Goal: Task Accomplishment & Management: Manage account settings

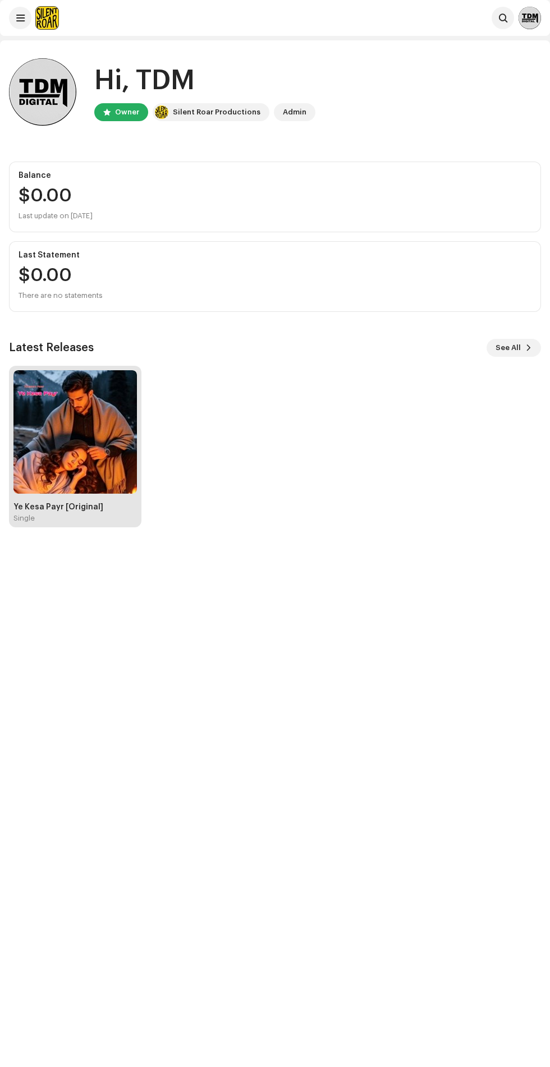
click at [92, 473] on img at bounding box center [74, 431] width 123 height 123
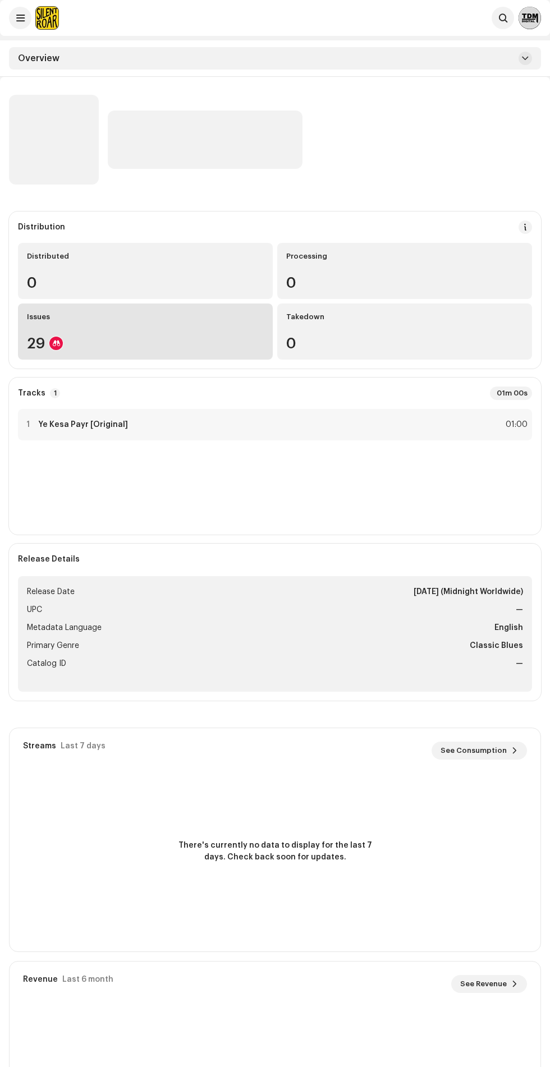
click at [122, 341] on div "29" at bounding box center [145, 343] width 237 height 15
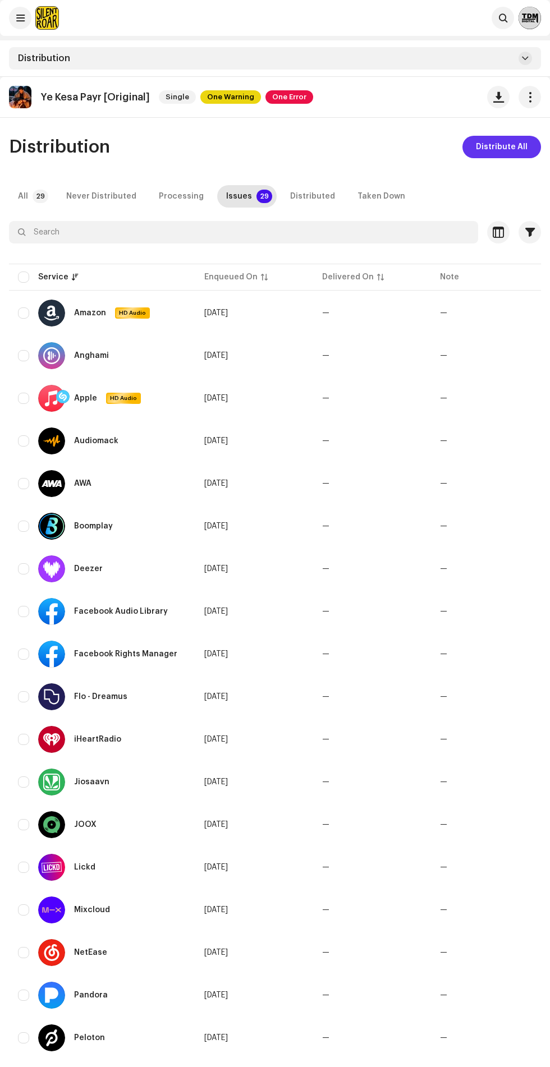
click at [501, 139] on span "Distribute All" at bounding box center [502, 147] width 52 height 22
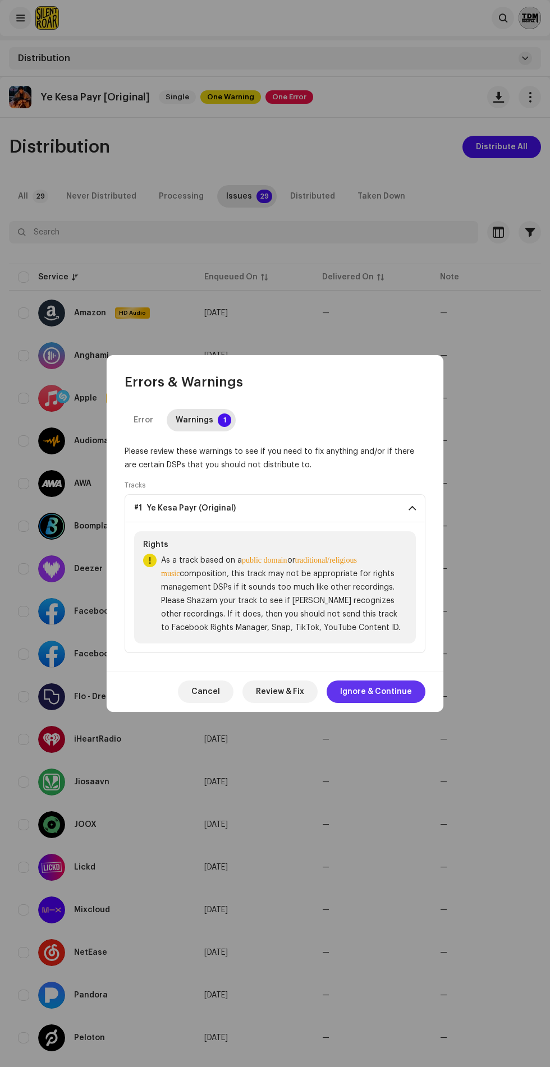
click at [372, 692] on span "Ignore & Continue" at bounding box center [376, 691] width 72 height 22
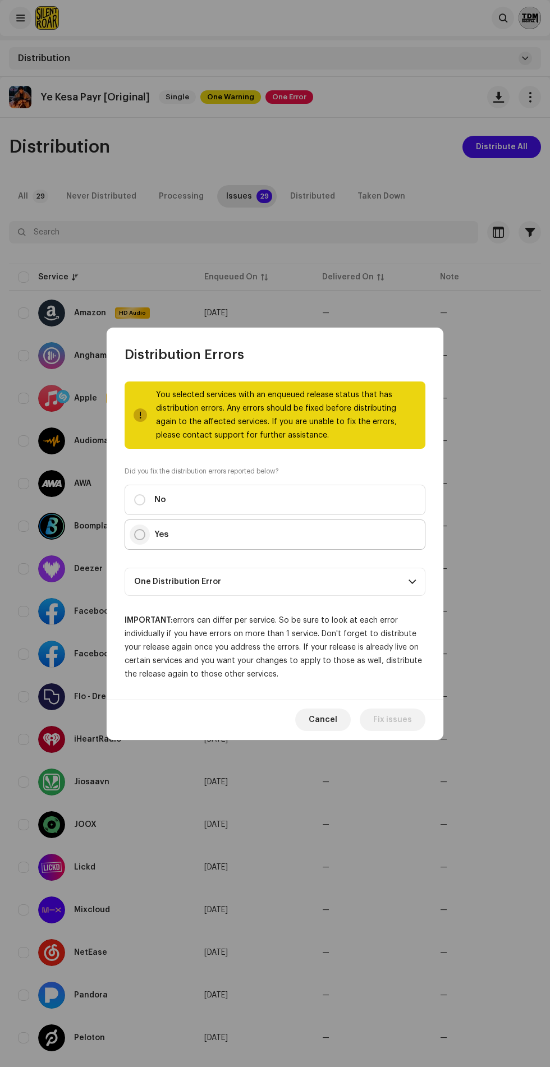
click at [144, 534] on input "Yes" at bounding box center [139, 534] width 11 height 11
radio input "true"
click at [259, 573] on p-accordion-header "One Distribution Error" at bounding box center [275, 582] width 301 height 28
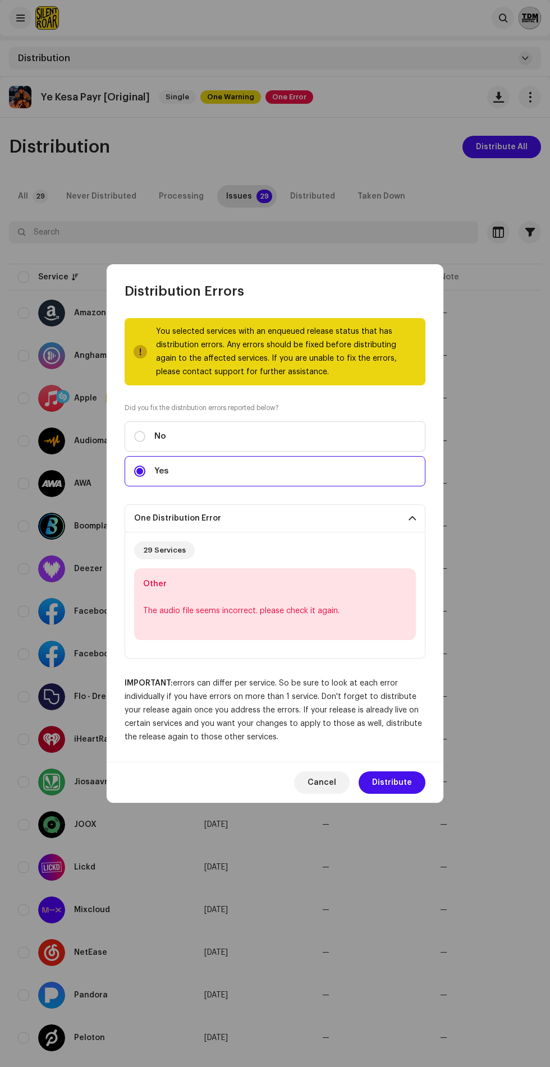
click at [170, 550] on div "29 Services" at bounding box center [164, 550] width 43 height 9
click at [395, 783] on span "Distribute" at bounding box center [392, 782] width 40 height 22
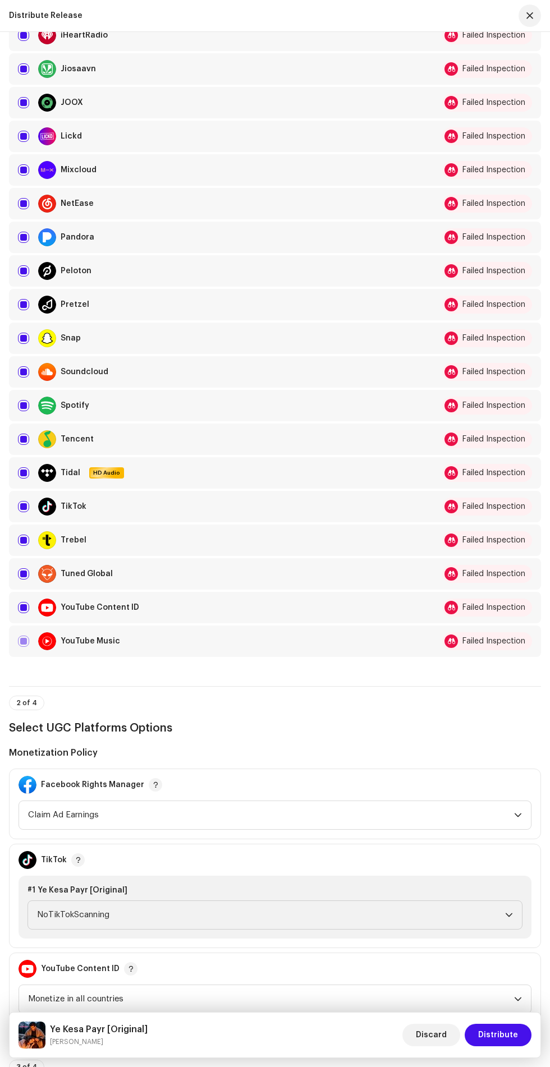
scroll to position [1171, 0]
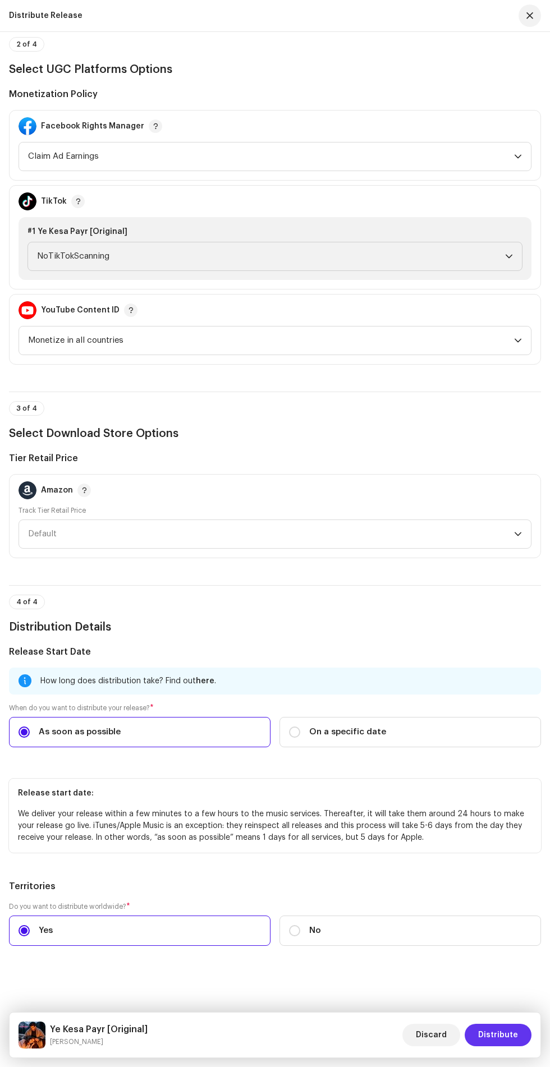
click at [494, 1035] on span "Distribute" at bounding box center [498, 1035] width 40 height 22
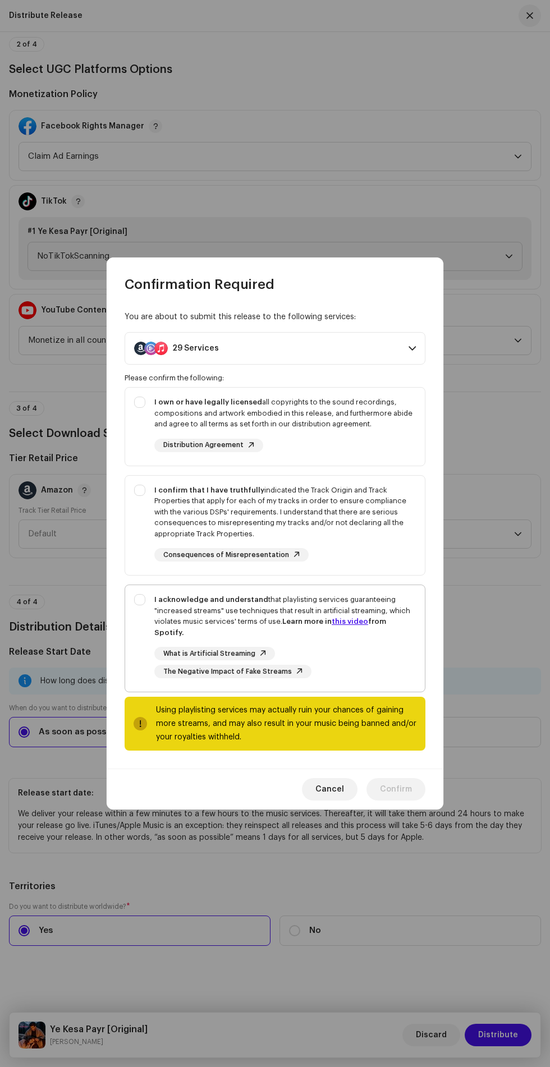
click at [138, 633] on div "I acknowledge and understand that playlisting services guaranteeing "increased …" at bounding box center [275, 636] width 300 height 102
checkbox input "true"
click at [140, 493] on div "I confirm that I have truthfully indicated the Track Origin and Track Propertie…" at bounding box center [275, 523] width 300 height 95
checkbox input "true"
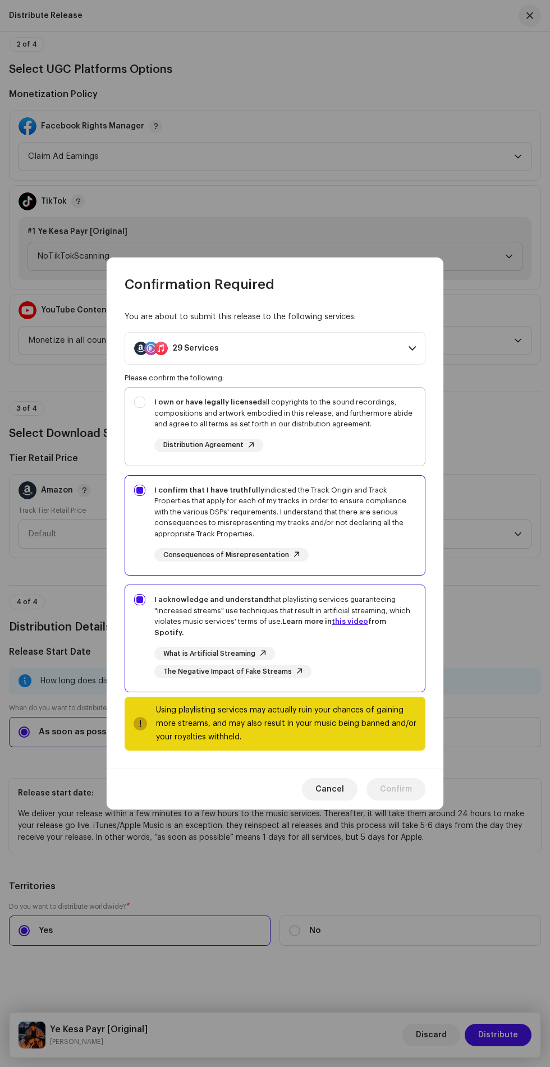
click at [129, 429] on div "I own or have legally licensed all copyrights to the sound recordings, composit…" at bounding box center [275, 424] width 300 height 73
checkbox input "true"
click at [404, 785] on span "Confirm" at bounding box center [396, 789] width 32 height 22
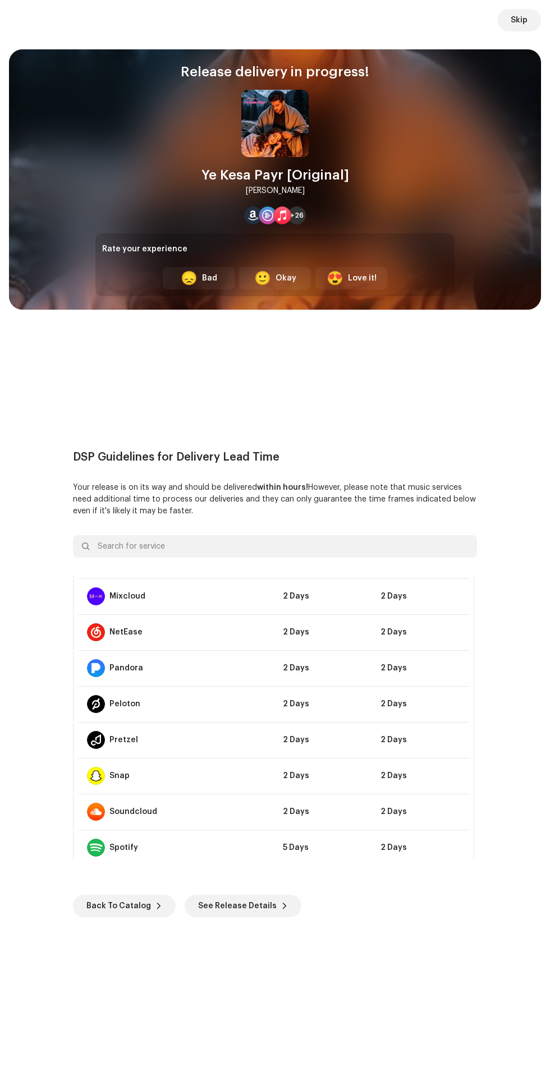
scroll to position [790, 0]
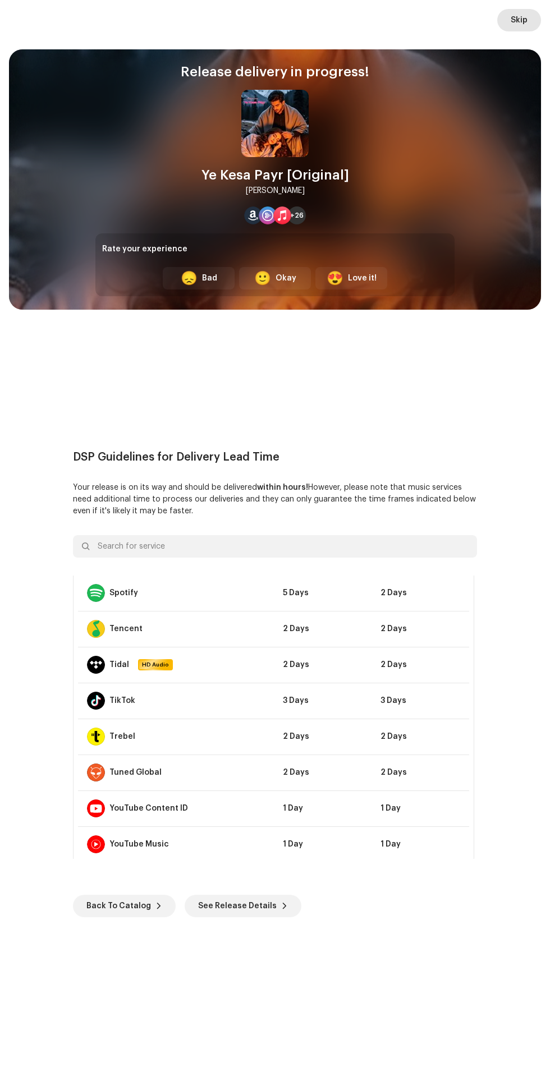
click at [517, 20] on span "Skip" at bounding box center [518, 20] width 17 height 22
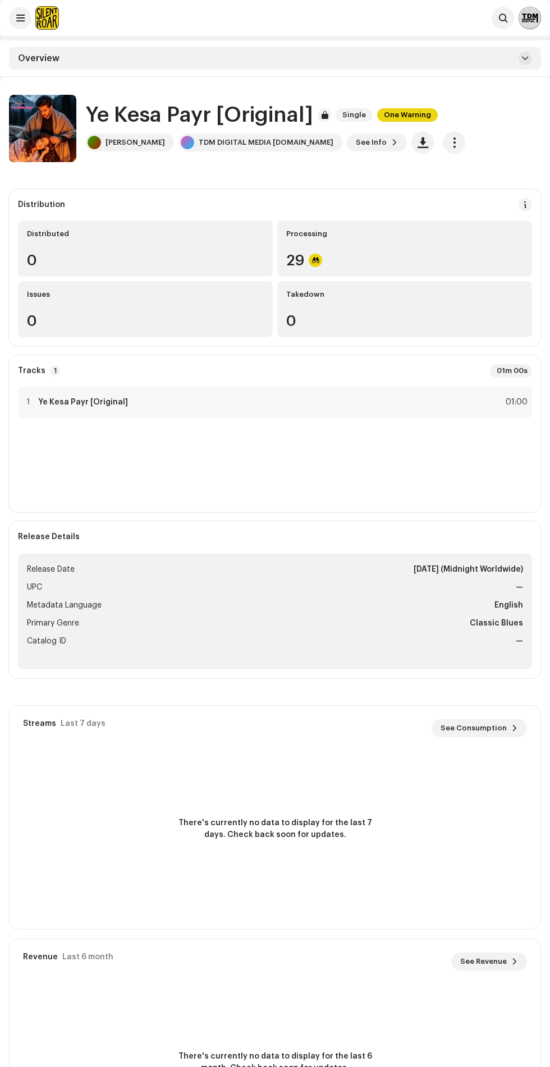
click at [427, 112] on span "One Warning" at bounding box center [407, 114] width 61 height 13
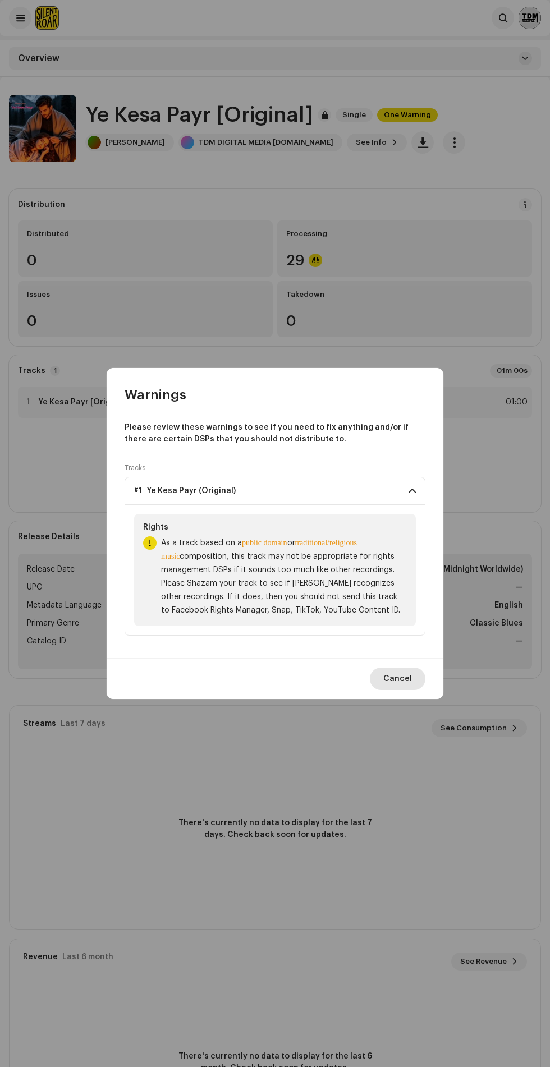
click at [403, 678] on span "Cancel" at bounding box center [397, 679] width 29 height 22
